Goal: Task Accomplishment & Management: Manage account settings

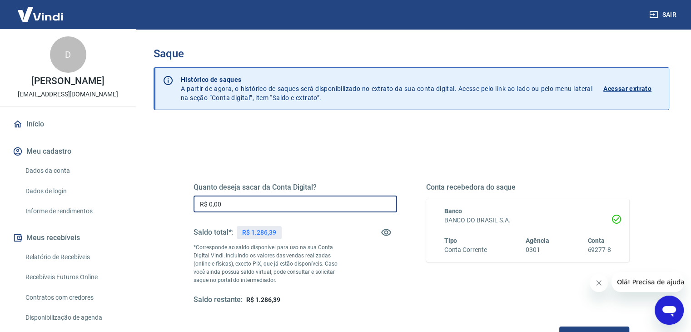
click at [279, 205] on input "R$ 0,00" at bounding box center [296, 203] width 204 height 17
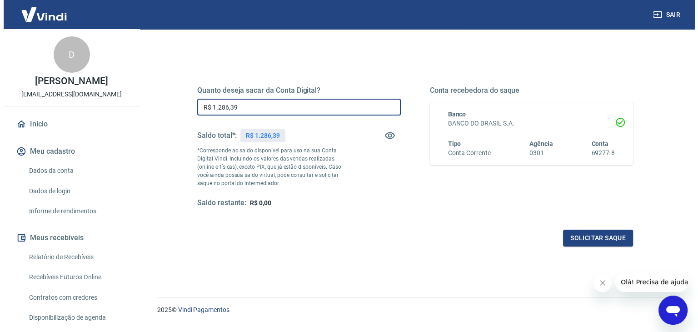
scroll to position [117, 0]
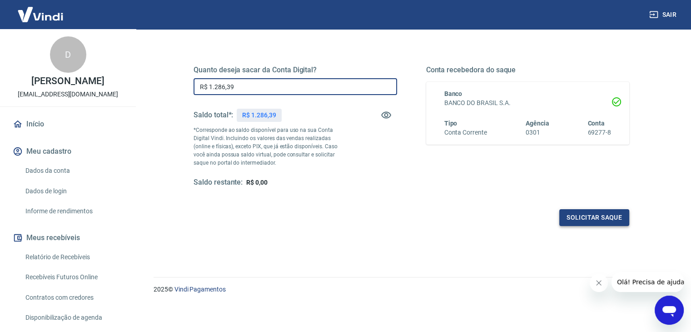
type input "R$ 1.286,39"
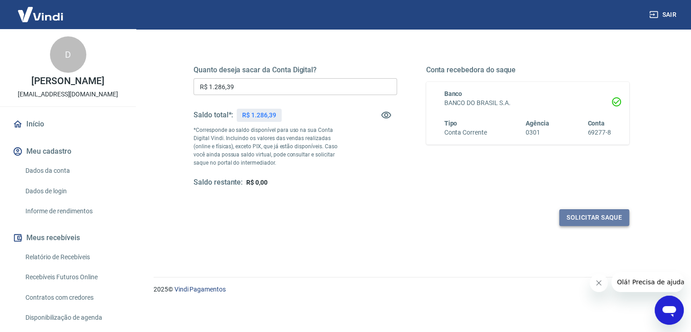
click at [613, 217] on button "Solicitar saque" at bounding box center [594, 217] width 70 height 17
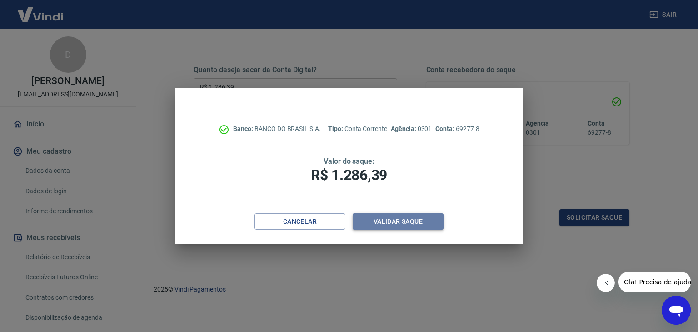
click at [402, 221] on button "Validar saque" at bounding box center [398, 221] width 91 height 17
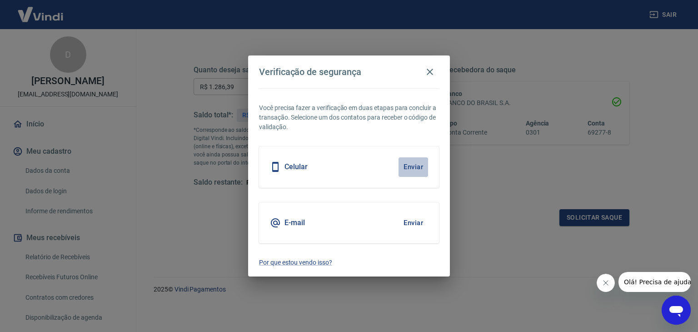
click at [413, 162] on button "Enviar" at bounding box center [414, 166] width 30 height 19
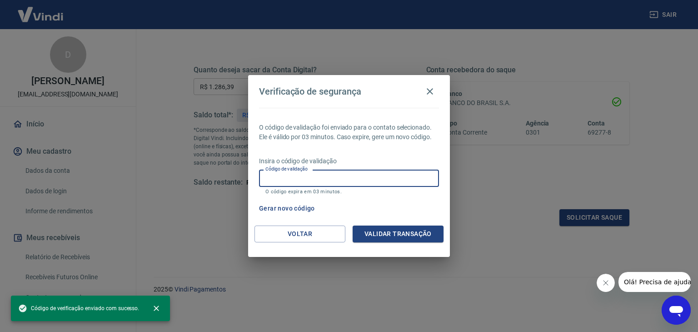
click at [359, 176] on input "Código de validação" at bounding box center [349, 178] width 180 height 17
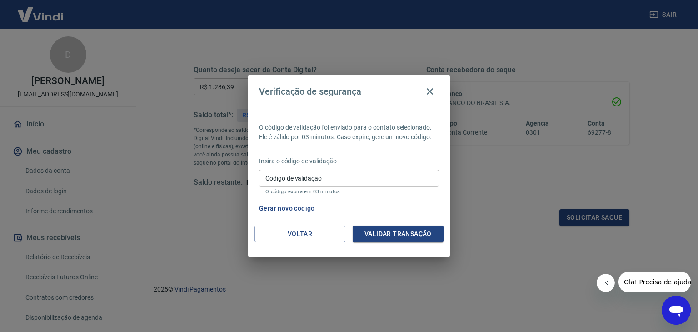
click at [424, 200] on div "Gerar novo código" at bounding box center [347, 208] width 184 height 17
click at [341, 175] on input "Código de validação" at bounding box center [349, 178] width 180 height 17
click at [420, 189] on p "O código expira em 03 minutos." at bounding box center [348, 192] width 167 height 6
click at [432, 92] on icon "button" at bounding box center [429, 91] width 11 height 11
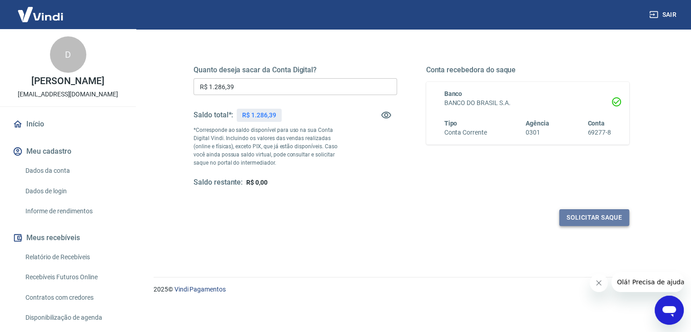
click at [583, 217] on button "Solicitar saque" at bounding box center [594, 217] width 70 height 17
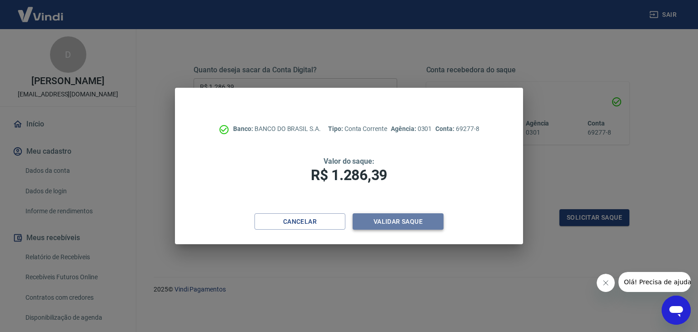
click at [434, 220] on button "Validar saque" at bounding box center [398, 221] width 91 height 17
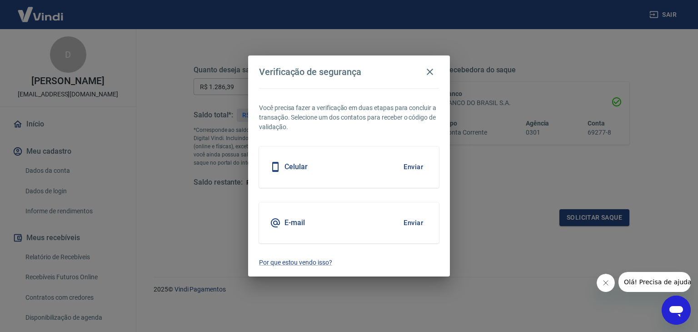
click at [296, 165] on h5 "Celular" at bounding box center [295, 166] width 23 height 9
click at [417, 166] on button "Enviar" at bounding box center [414, 166] width 30 height 19
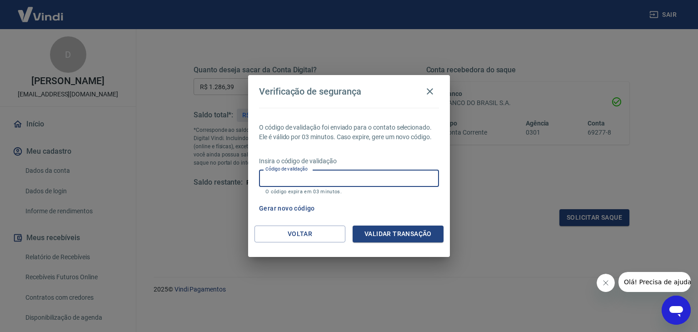
click at [394, 177] on input "Código de validação" at bounding box center [349, 178] width 180 height 17
click at [433, 93] on icon "button" at bounding box center [429, 91] width 11 height 11
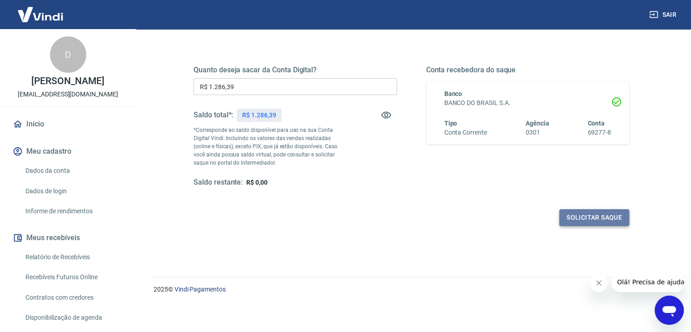
click at [583, 217] on button "Solicitar saque" at bounding box center [594, 217] width 70 height 17
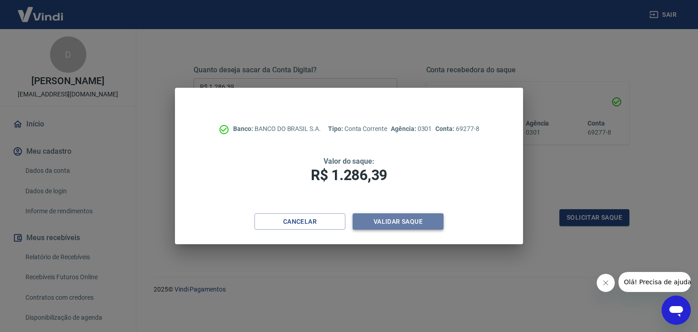
click at [417, 224] on button "Validar saque" at bounding box center [398, 221] width 91 height 17
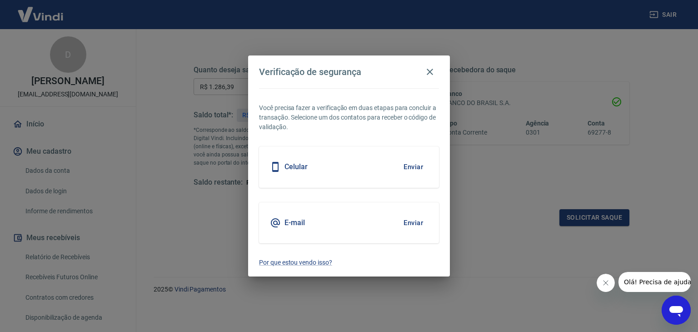
click at [414, 167] on button "Enviar" at bounding box center [414, 166] width 30 height 19
